Goal: Obtain resource: Download file/media

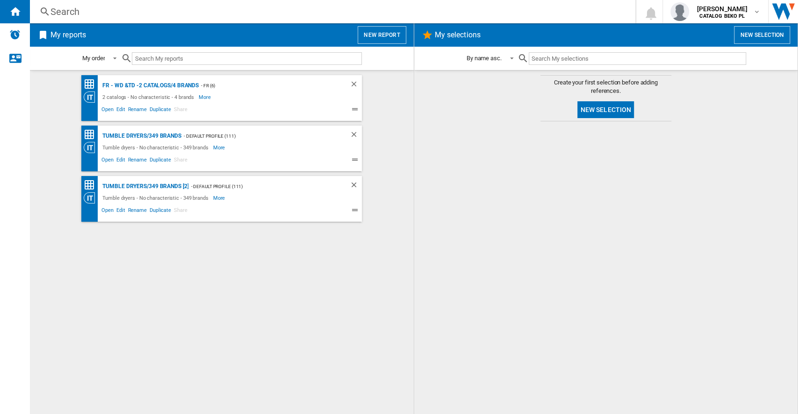
click at [370, 35] on button "New report" at bounding box center [381, 35] width 48 height 18
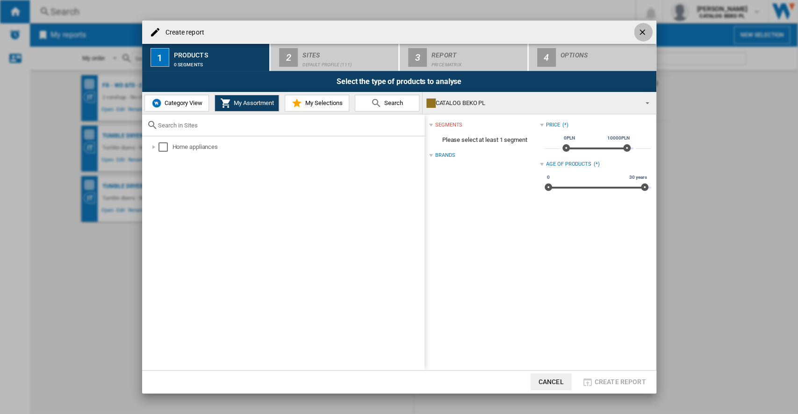
click at [642, 35] on ng-md-icon "getI18NText('BUTTONS.CLOSE_DIALOG')" at bounding box center [642, 33] width 11 height 11
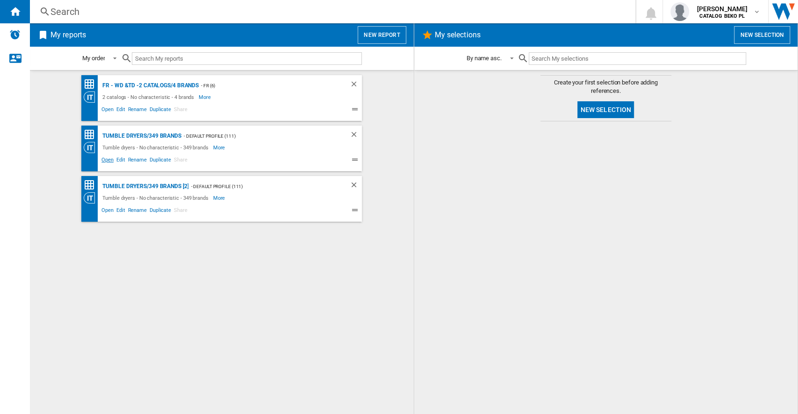
click at [109, 159] on span "Open" at bounding box center [107, 161] width 15 height 11
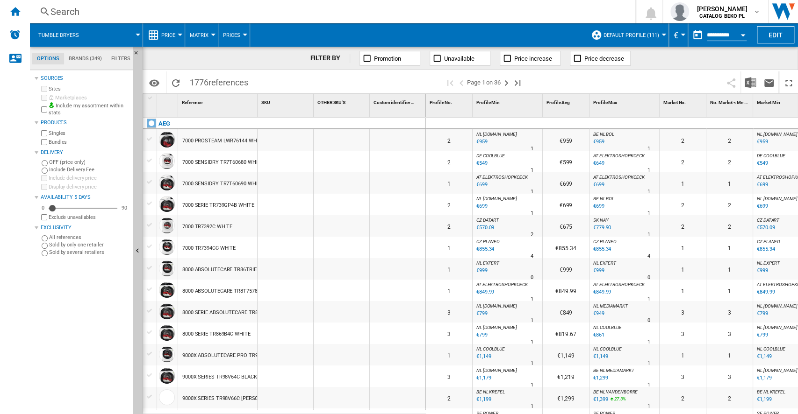
click at [743, 36] on button "Open calendar" at bounding box center [742, 33] width 17 height 17
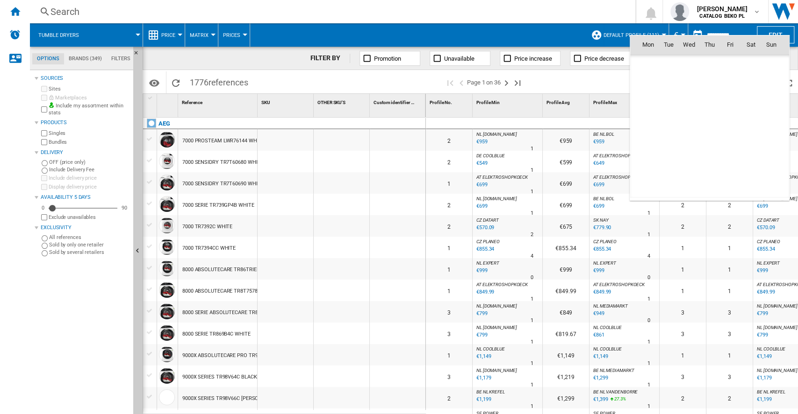
scroll to position [4458, 0]
click at [691, 147] on span "27" at bounding box center [688, 147] width 19 height 19
type input "**********"
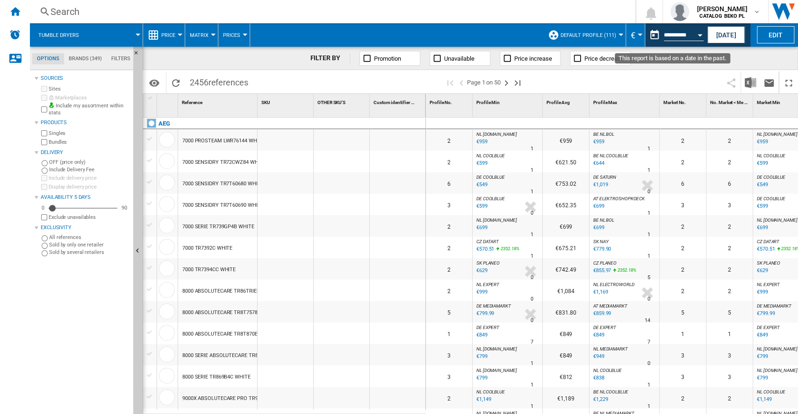
click at [698, 36] on div "Open calendar" at bounding box center [699, 35] width 5 height 2
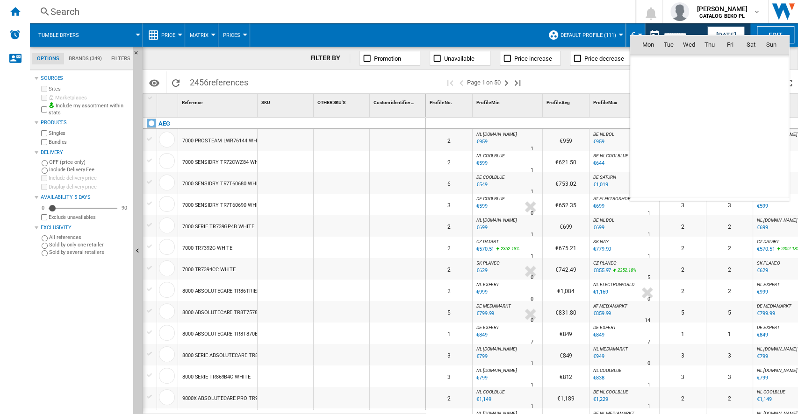
scroll to position [4458, 0]
click at [668, 144] on span "26" at bounding box center [668, 147] width 19 height 19
type input "**********"
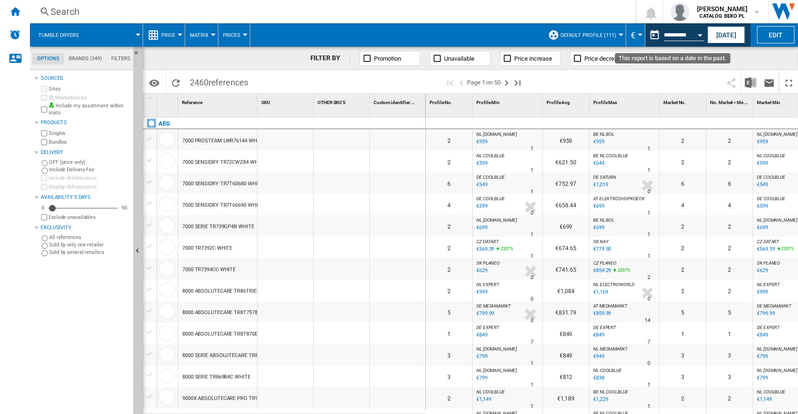
click at [702, 35] on button "Open calendar" at bounding box center [699, 33] width 17 height 17
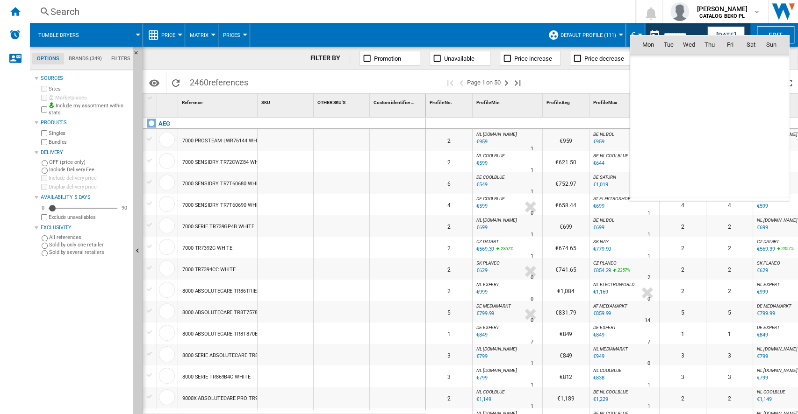
scroll to position [4458, 0]
click at [692, 148] on span "27" at bounding box center [688, 147] width 19 height 19
type input "**********"
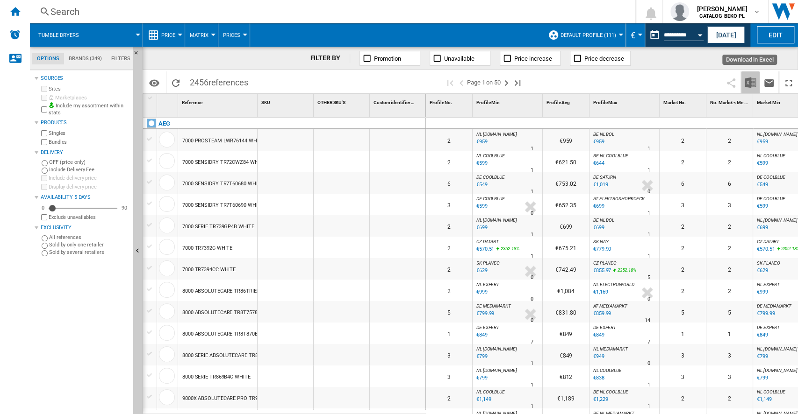
click at [750, 82] on img "Download in Excel" at bounding box center [749, 82] width 11 height 11
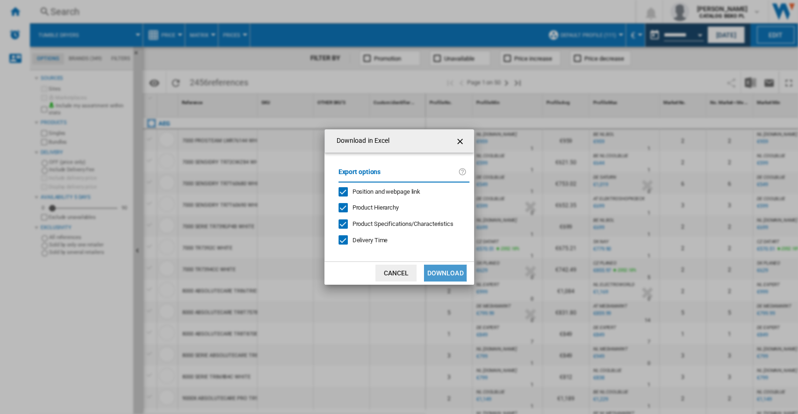
click at [444, 270] on button "Download" at bounding box center [445, 273] width 42 height 17
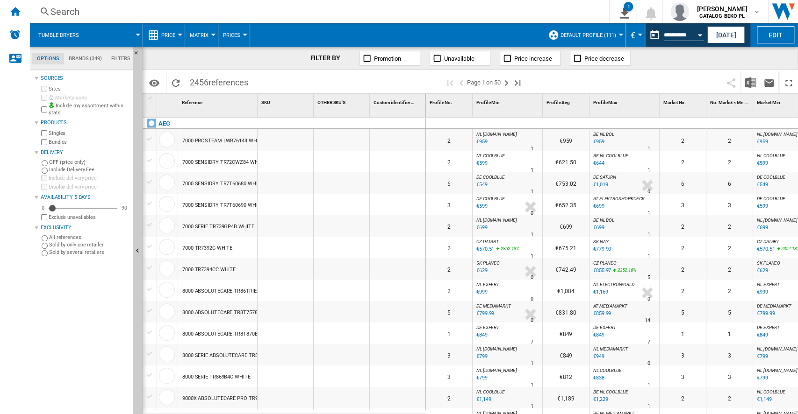
click at [633, 33] on button "€" at bounding box center [634, 34] width 9 height 23
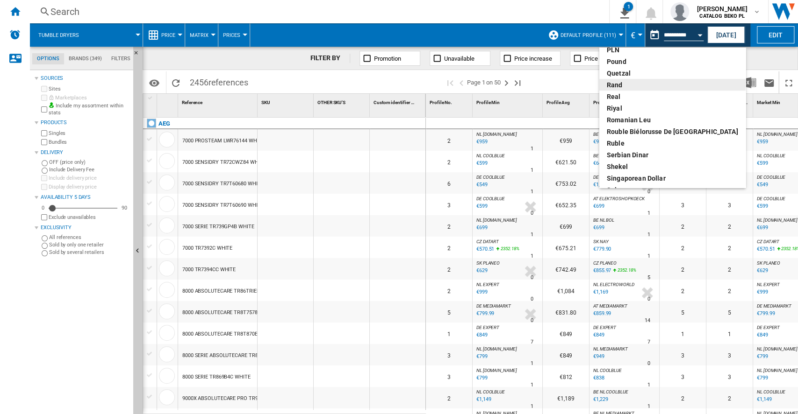
scroll to position [373, 0]
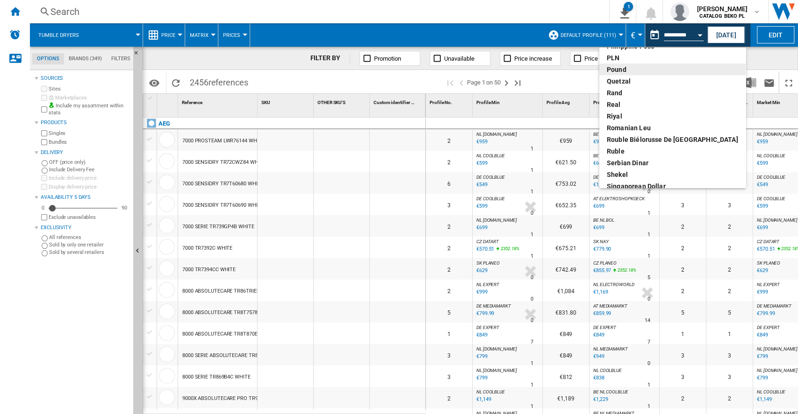
click at [631, 71] on div "pound" at bounding box center [672, 69] width 131 height 9
